Goal: Complete application form

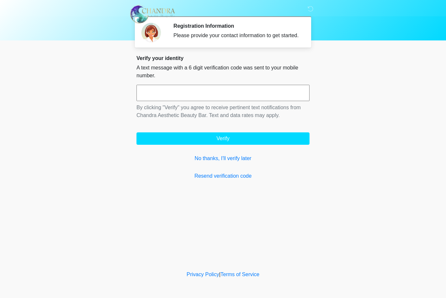
scroll to position [0, 0]
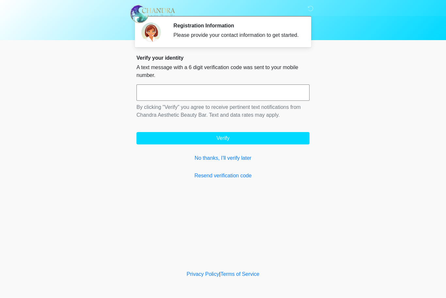
click at [204, 98] on input "text" at bounding box center [222, 93] width 173 height 16
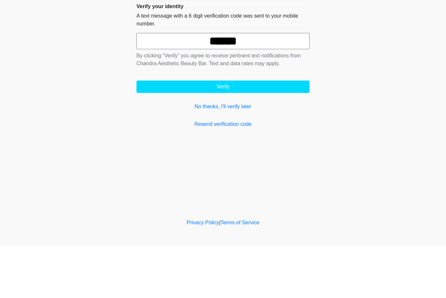
type input "******"
click at [253, 132] on button "Verify" at bounding box center [222, 138] width 173 height 12
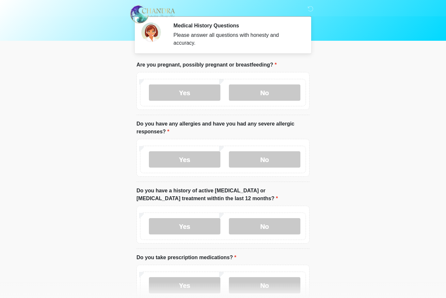
click at [258, 95] on label "No" at bounding box center [264, 92] width 71 height 16
click at [283, 161] on label "No" at bounding box center [264, 159] width 71 height 16
click at [276, 231] on label "No" at bounding box center [264, 226] width 71 height 16
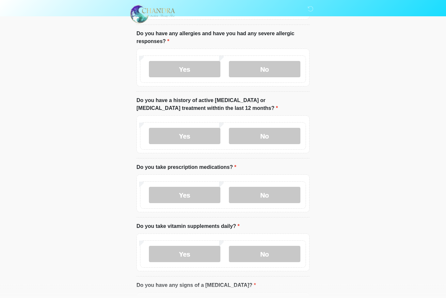
scroll to position [92, 0]
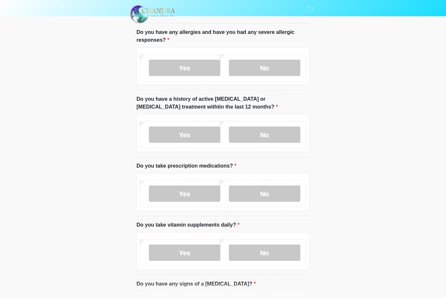
click at [188, 194] on label "Yes" at bounding box center [184, 194] width 71 height 16
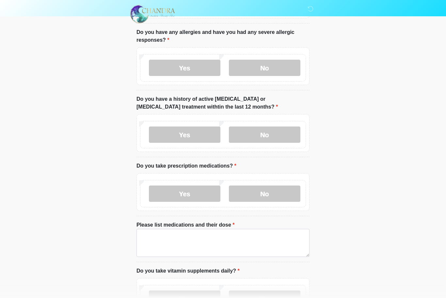
scroll to position [92, 0]
click at [213, 236] on textarea "Please list medications and their dose" at bounding box center [222, 243] width 173 height 28
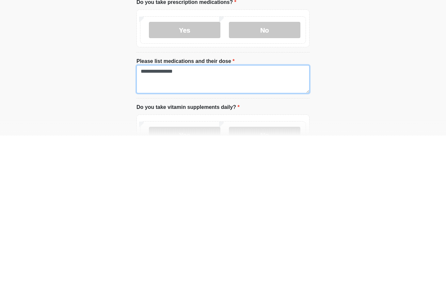
click at [155, 228] on textarea "**********" at bounding box center [222, 242] width 173 height 28
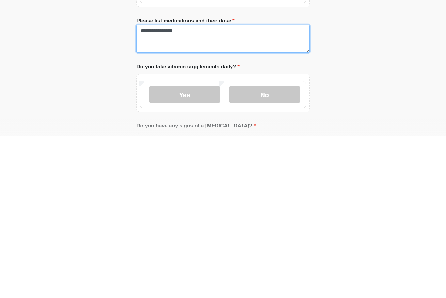
scroll to position [138, 0]
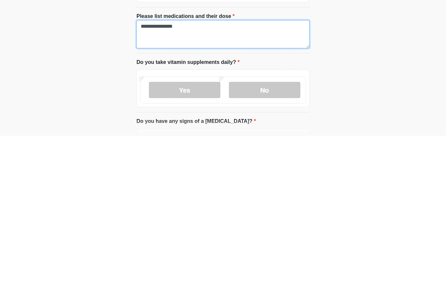
type textarea "**********"
click at [280, 244] on label "No" at bounding box center [264, 252] width 71 height 16
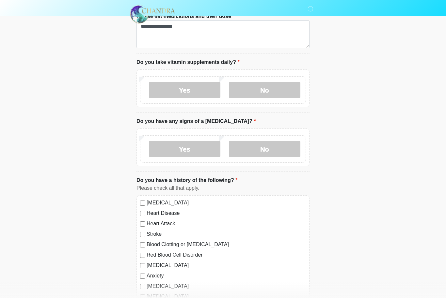
click at [271, 150] on label "No" at bounding box center [264, 149] width 71 height 16
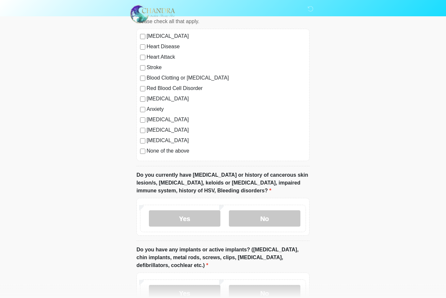
scroll to position [467, 0]
click at [276, 216] on label "No" at bounding box center [264, 219] width 71 height 16
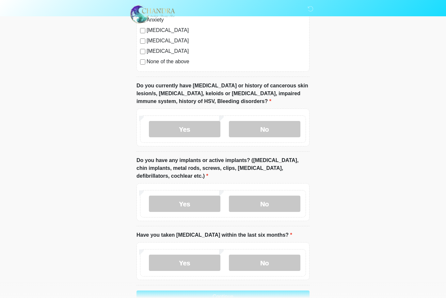
scroll to position [557, 0]
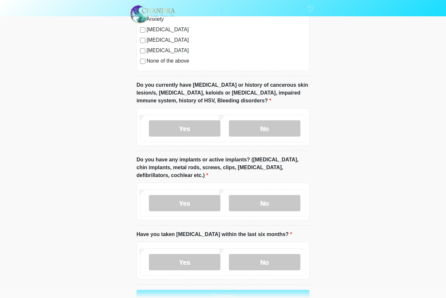
click at [198, 200] on label "Yes" at bounding box center [184, 203] width 71 height 16
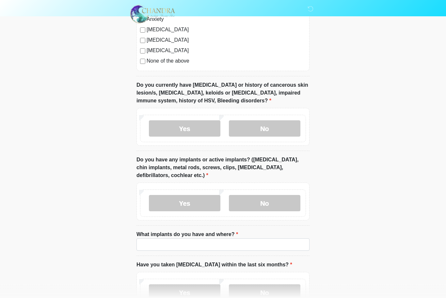
scroll to position [557, 0]
click at [205, 245] on input "What implants do you have and where?" at bounding box center [222, 244] width 173 height 12
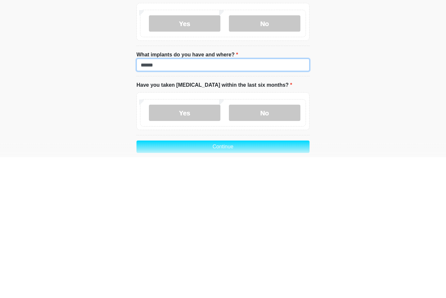
scroll to position [625, 0]
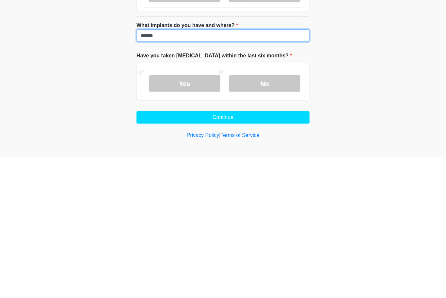
type input "******"
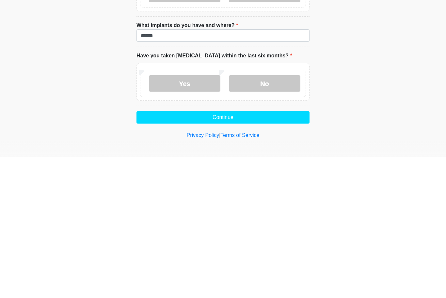
click at [280, 217] on label "No" at bounding box center [264, 225] width 71 height 16
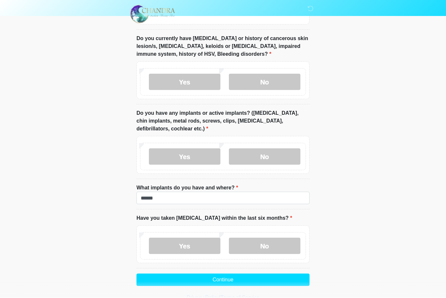
click at [241, 280] on button "Continue" at bounding box center [222, 280] width 173 height 12
click at [231, 279] on button "Continue" at bounding box center [222, 280] width 173 height 12
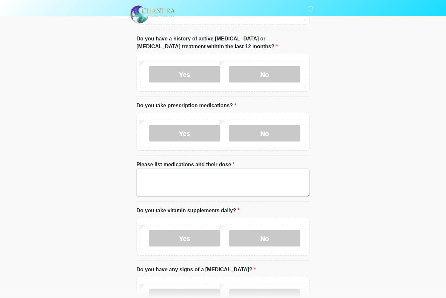
scroll to position [0, 0]
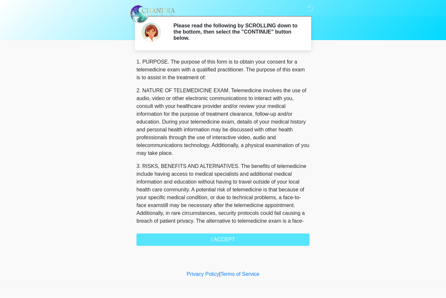
click at [225, 242] on div "1. PURPOSE. The purpose of this form is to obtain your consent for a telemedici…" at bounding box center [222, 152] width 173 height 188
click at [239, 235] on div "1. PURPOSE. The purpose of this form is to obtain your consent for a telemedici…" at bounding box center [222, 152] width 173 height 188
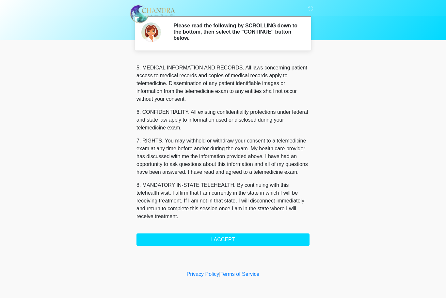
scroll to position [226, 0]
click at [226, 237] on button "I ACCEPT" at bounding box center [222, 240] width 173 height 12
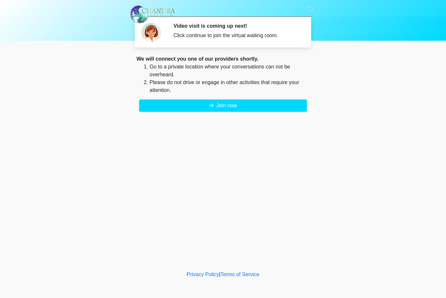
click at [263, 107] on button "Join now" at bounding box center [223, 105] width 168 height 12
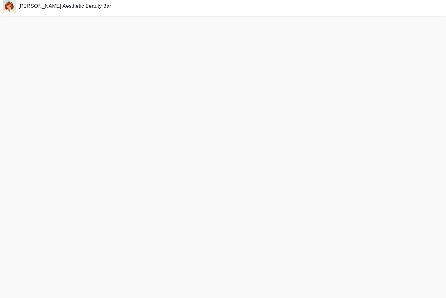
scroll to position [23, 0]
